Goal: Information Seeking & Learning: Learn about a topic

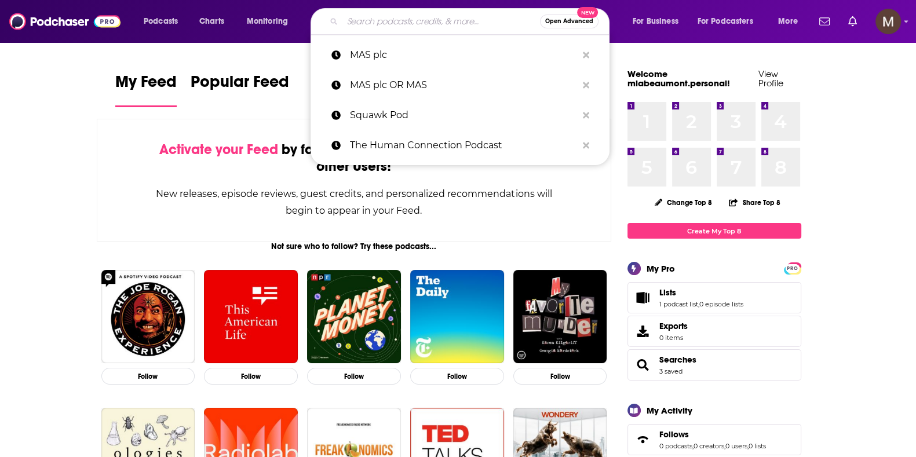
click at [373, 17] on input "Search podcasts, credits, & more..." at bounding box center [441, 21] width 198 height 19
paste input "[PERSON_NAME]"
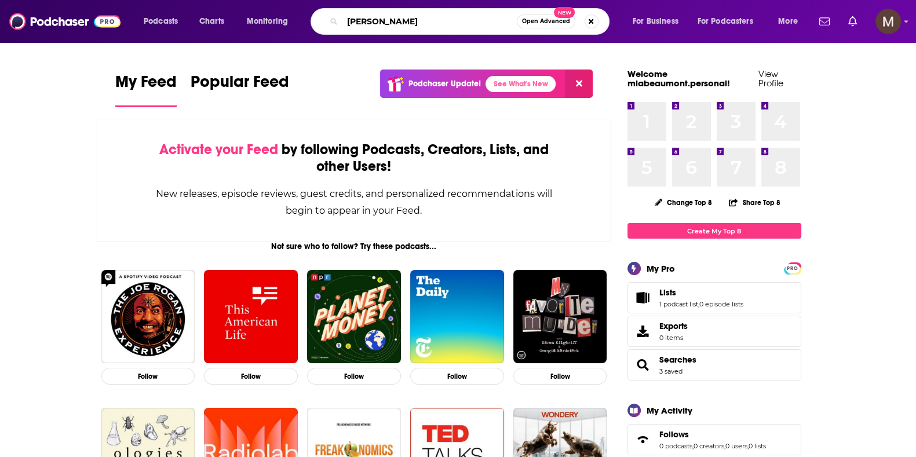
type input "[PERSON_NAME]"
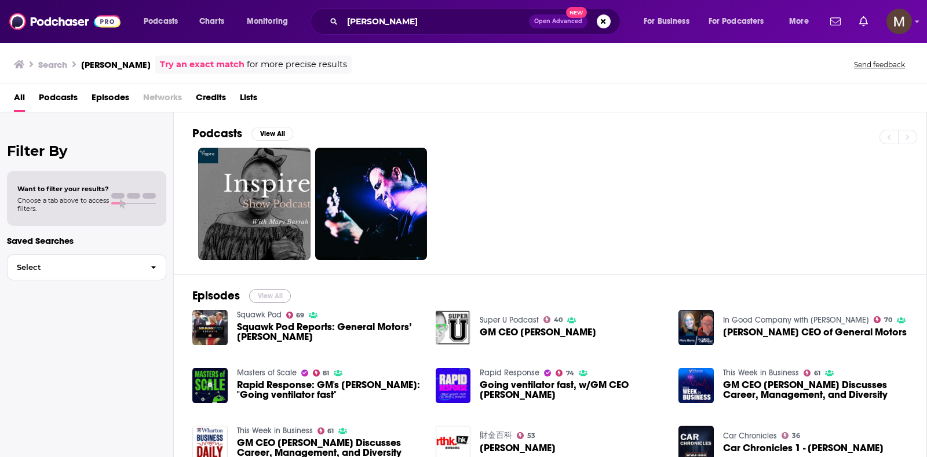
click at [271, 295] on button "View All" at bounding box center [270, 296] width 42 height 14
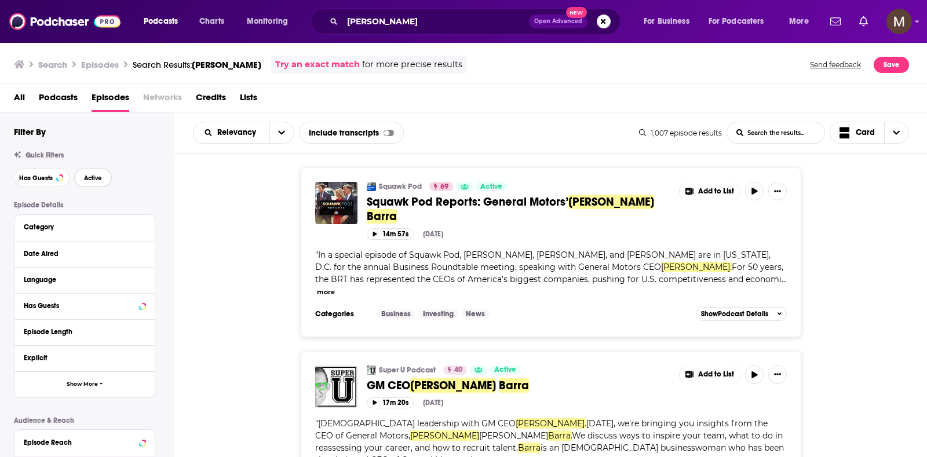
click at [92, 178] on span "Active" at bounding box center [93, 178] width 18 height 6
click at [64, 252] on div "Date Aired" at bounding box center [78, 254] width 108 height 8
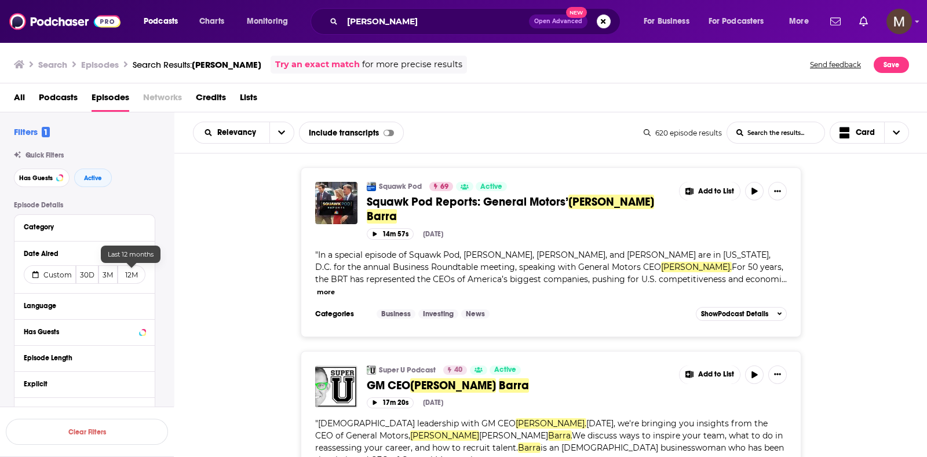
click at [134, 279] on button "12M" at bounding box center [132, 274] width 28 height 19
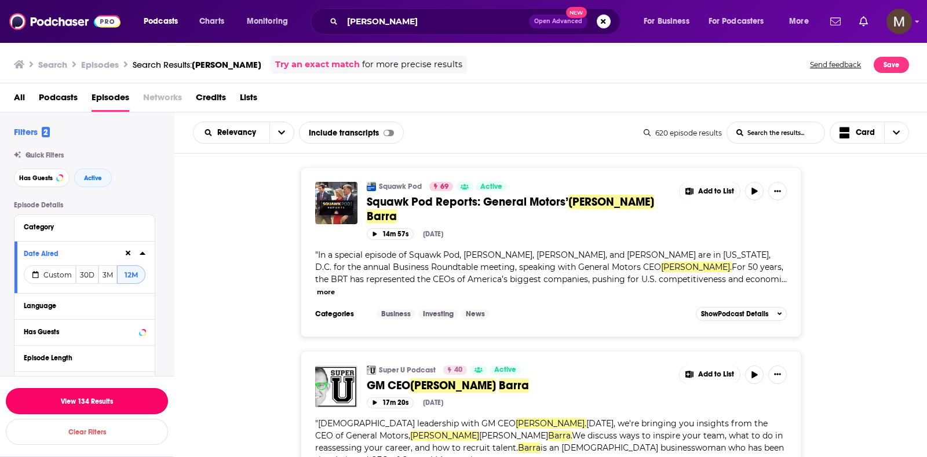
drag, startPoint x: 90, startPoint y: 399, endPoint x: 92, endPoint y: 392, distance: 7.3
click at [91, 399] on button "View 134 Results" at bounding box center [87, 401] width 162 height 26
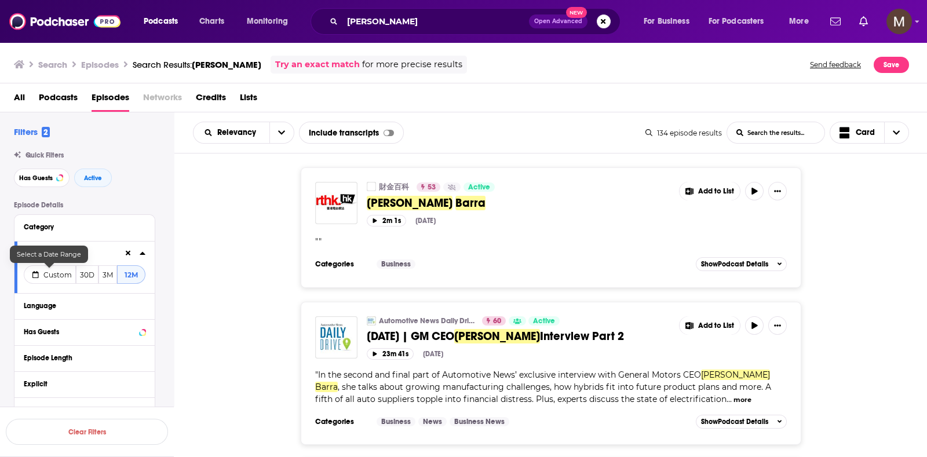
click at [64, 276] on span "Custom" at bounding box center [57, 275] width 28 height 9
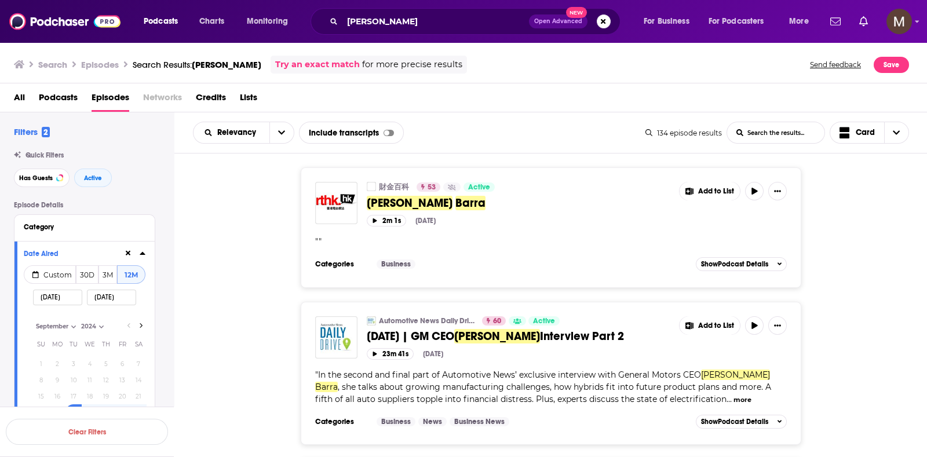
click at [50, 297] on input "[DATE]" at bounding box center [57, 298] width 49 height 16
click at [72, 326] on select "January February March April May June July August September October November De…" at bounding box center [62, 327] width 58 height 10
select select "7"
click at [33, 322] on select "January February March April May June July August September October November De…" at bounding box center [62, 327] width 58 height 10
click at [58, 297] on input "[DATE]" at bounding box center [57, 298] width 49 height 16
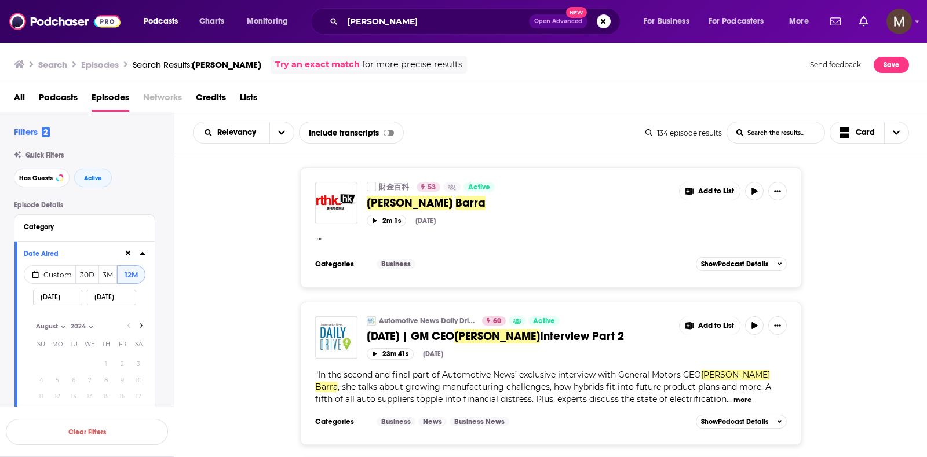
type input "[DATE]"
select select "8"
click at [47, 296] on input "[DATE]" at bounding box center [57, 298] width 49 height 16
type input "[DATE]"
select select "7"
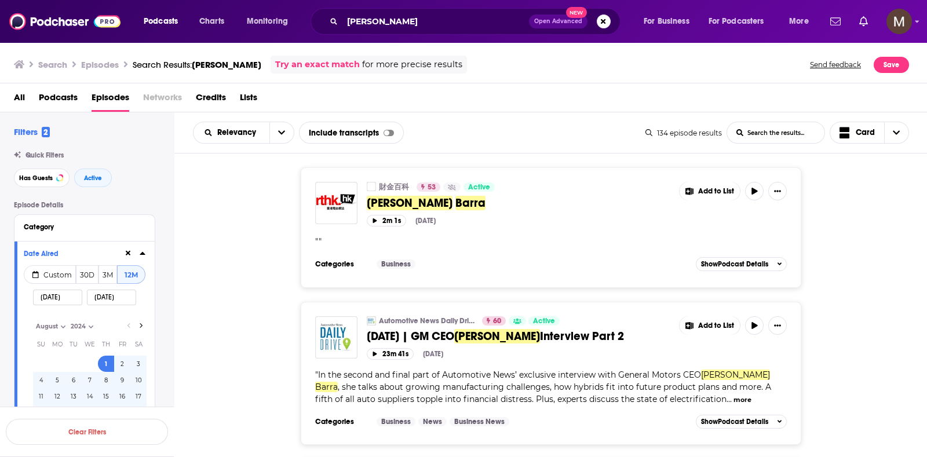
type input "[DATE]"
click at [103, 300] on input "[DATE]" at bounding box center [111, 298] width 49 height 16
click at [113, 300] on input "[DATE]" at bounding box center [111, 298] width 49 height 16
click at [112, 295] on input "[DATE]" at bounding box center [111, 298] width 49 height 16
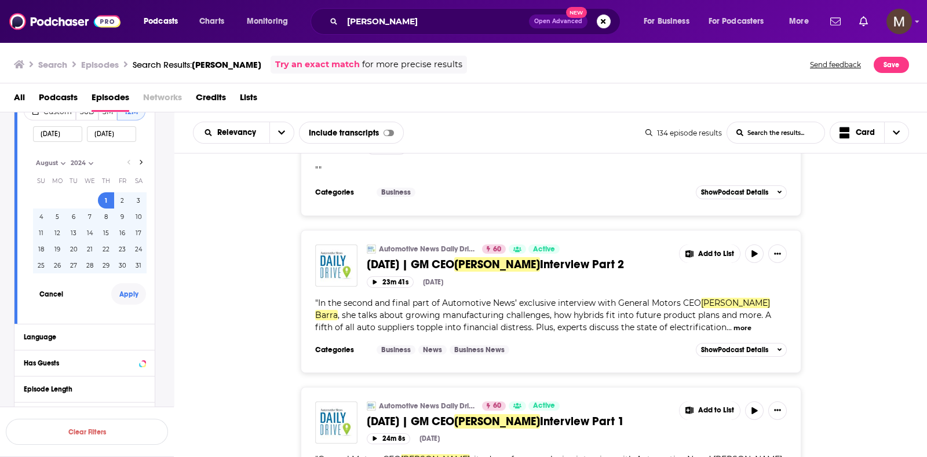
scroll to position [144, 0]
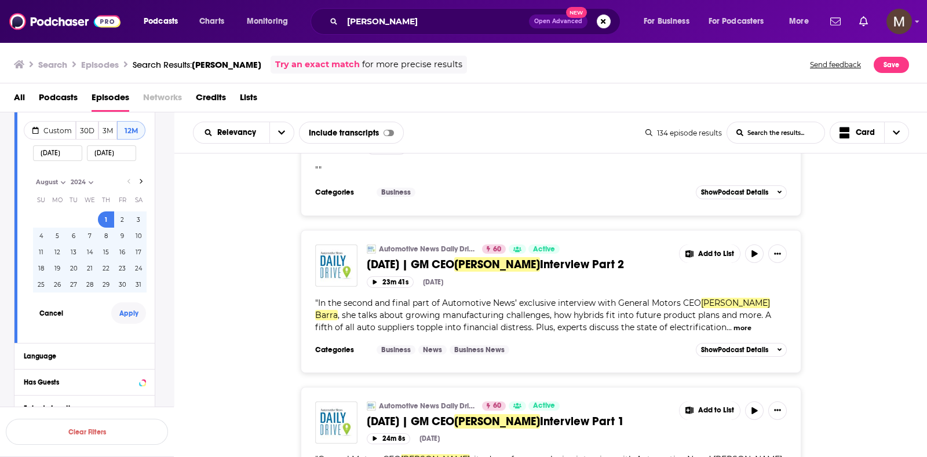
type input "[DATE]"
click at [130, 318] on button "Apply" at bounding box center [128, 312] width 35 height 21
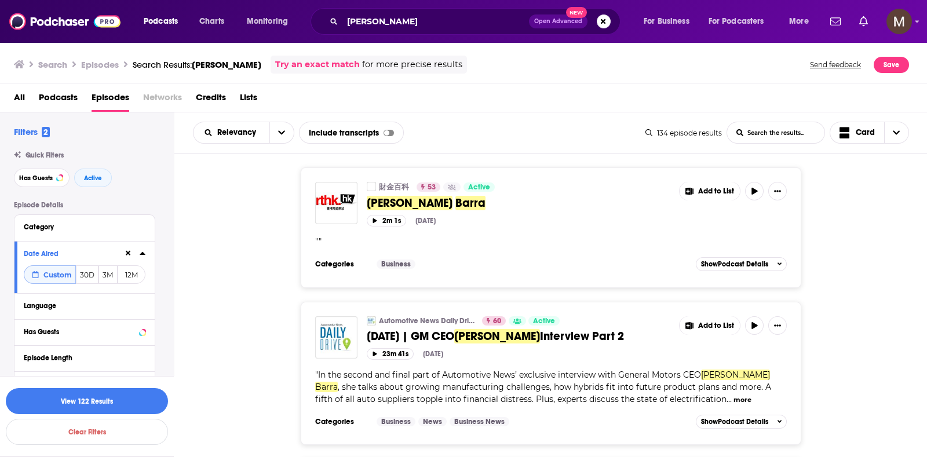
scroll to position [72, 0]
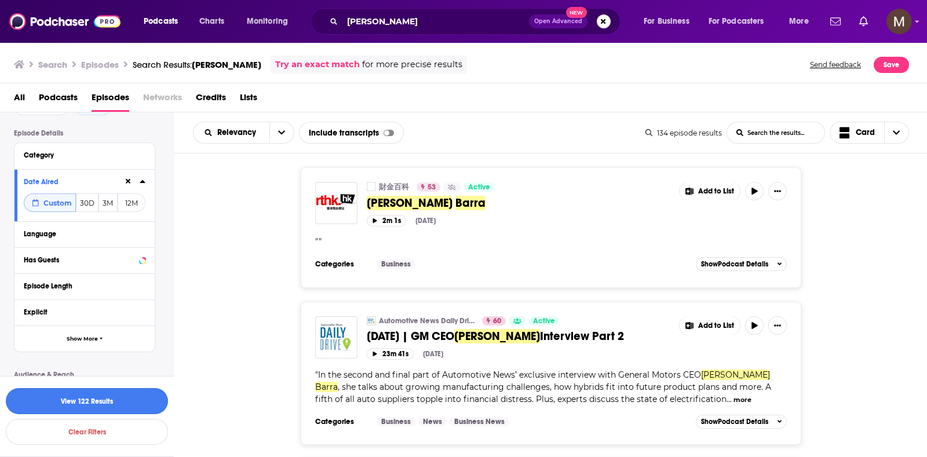
click at [105, 402] on button "View 122 Results" at bounding box center [87, 401] width 162 height 26
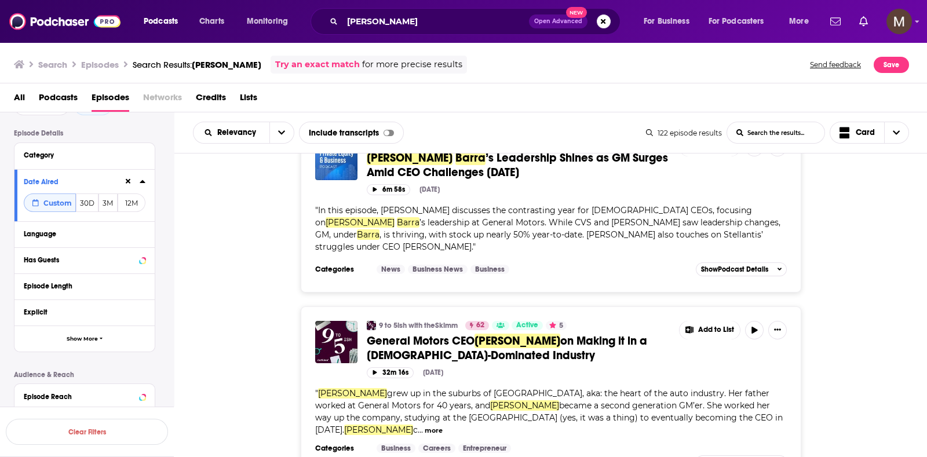
scroll to position [652, 0]
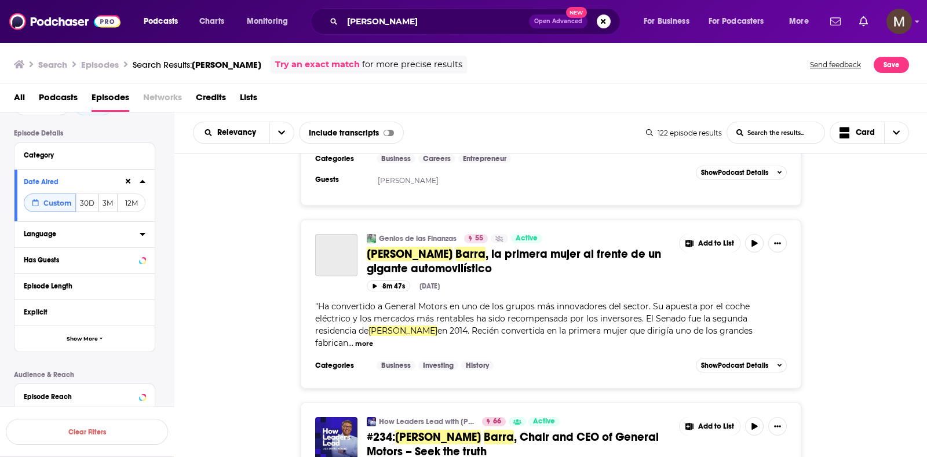
click at [72, 238] on div "Language" at bounding box center [78, 234] width 108 height 8
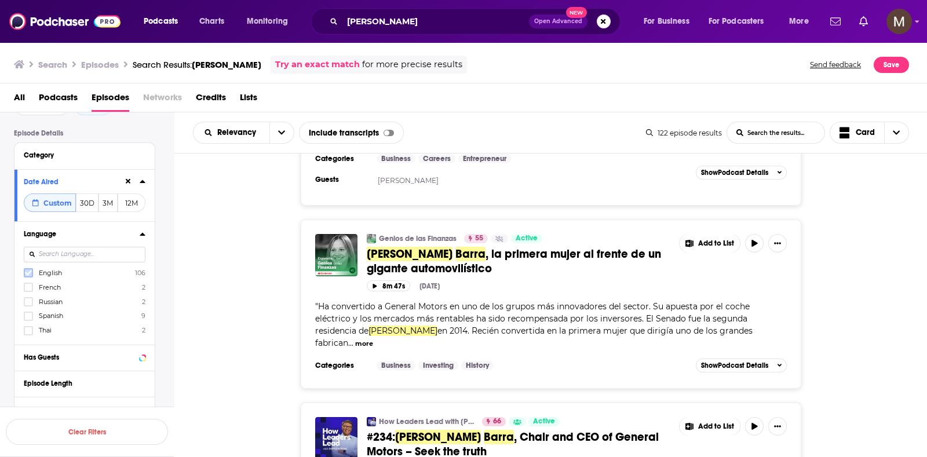
click at [26, 275] on icon at bounding box center [28, 272] width 7 height 7
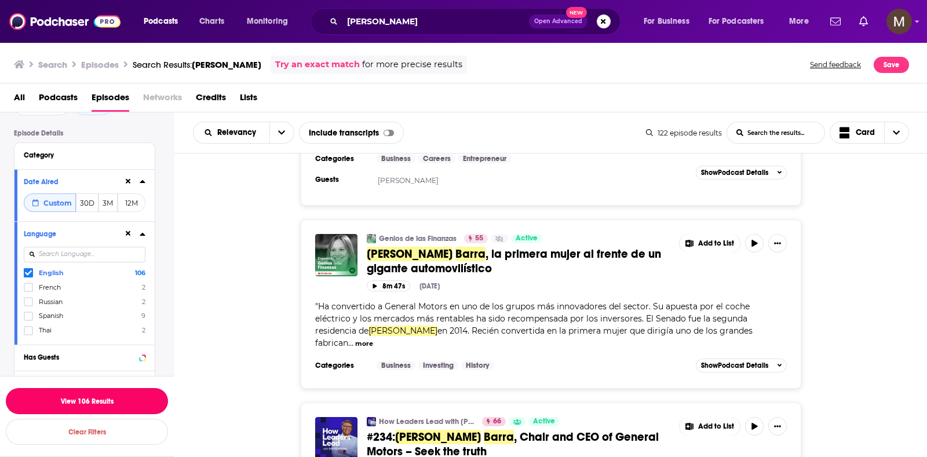
click at [112, 403] on button "View 106 Results" at bounding box center [87, 401] width 162 height 26
